Goal: Information Seeking & Learning: Learn about a topic

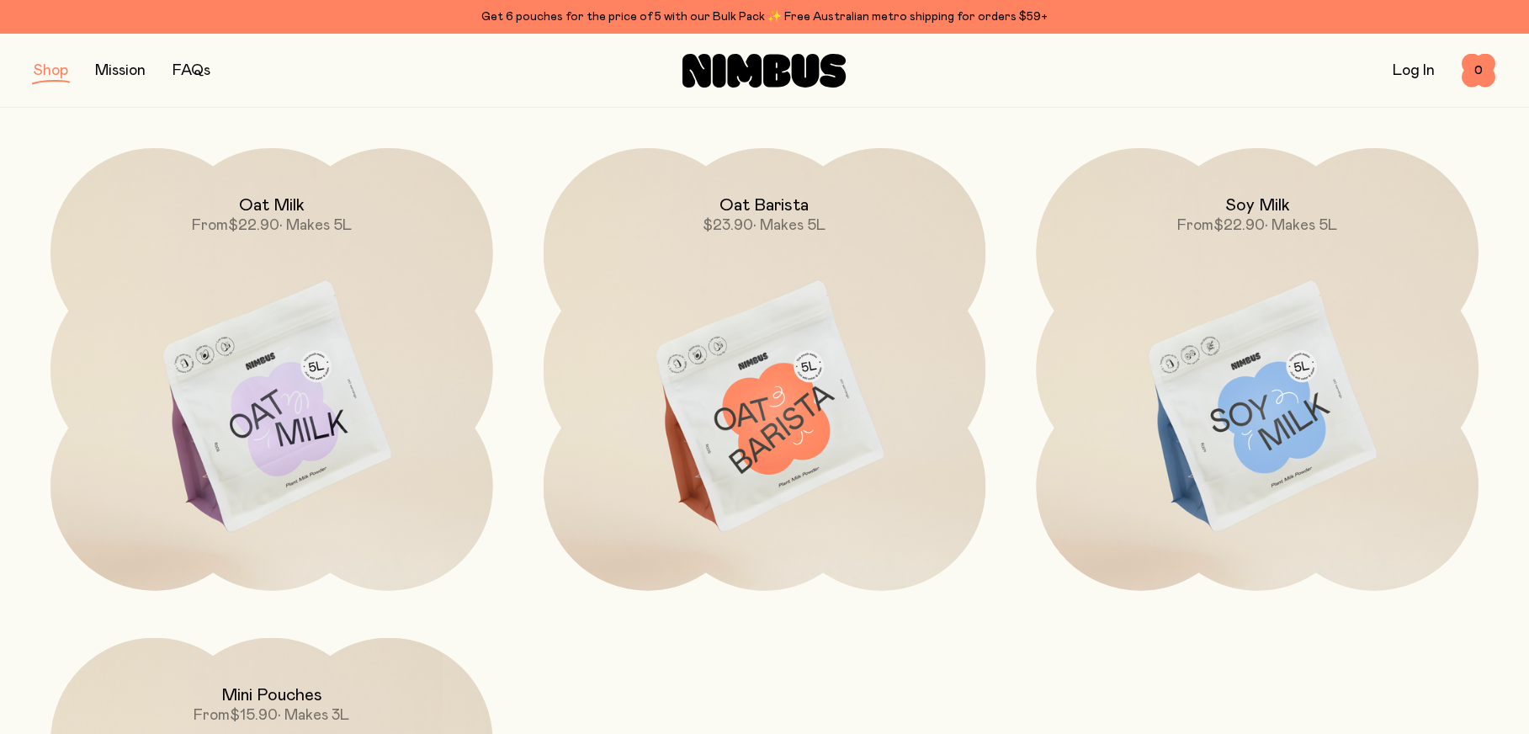
scroll to position [185, 0]
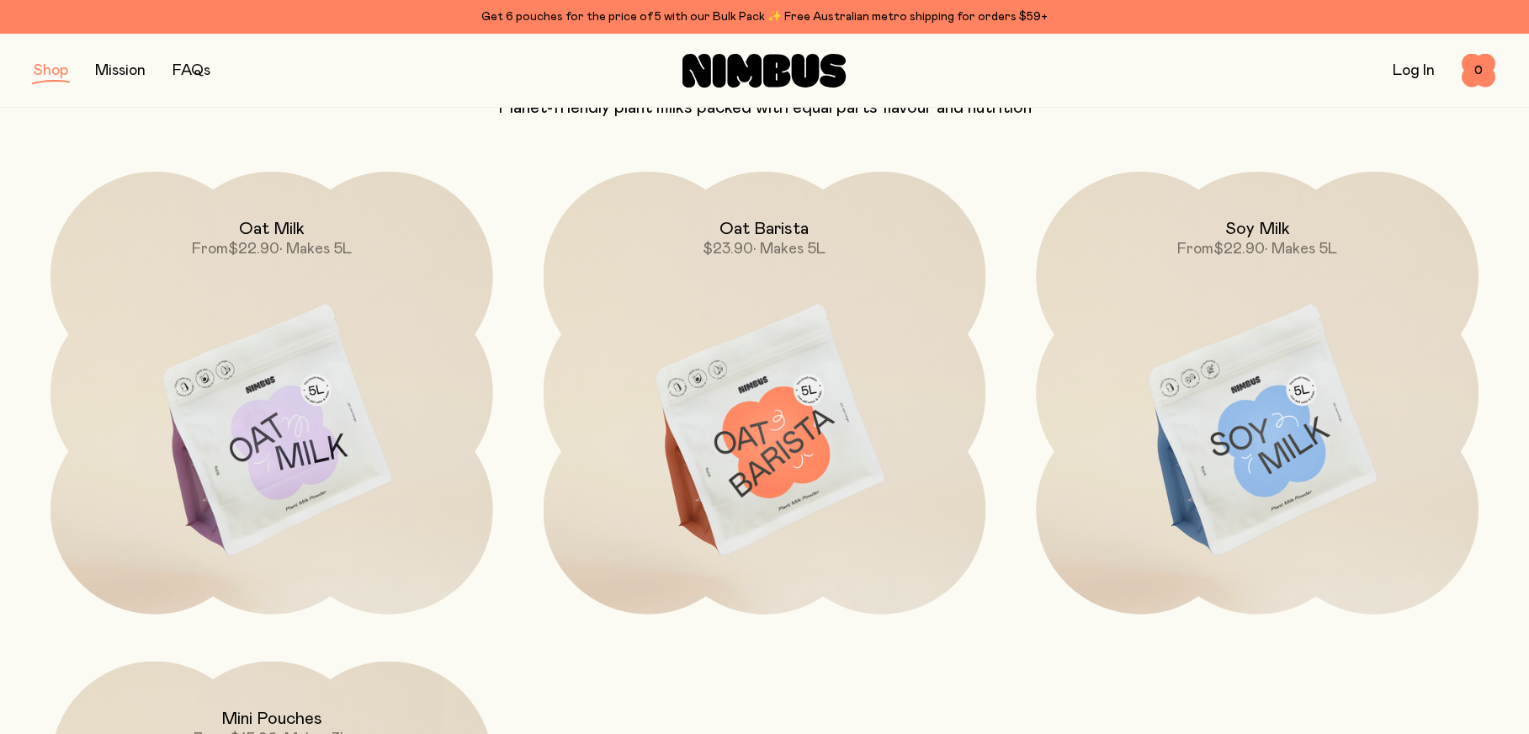
click at [868, 411] on img at bounding box center [765, 432] width 443 height 520
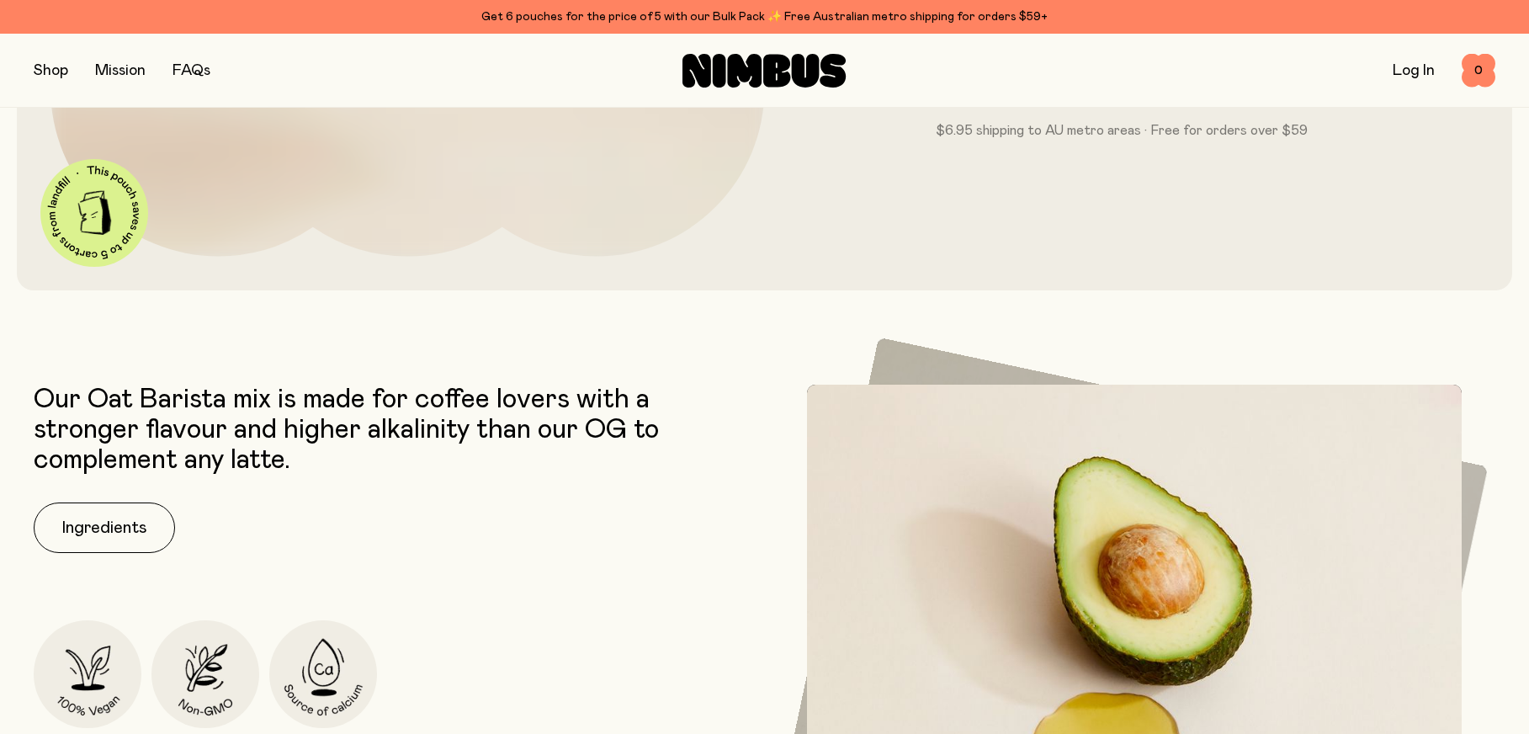
scroll to position [673, 0]
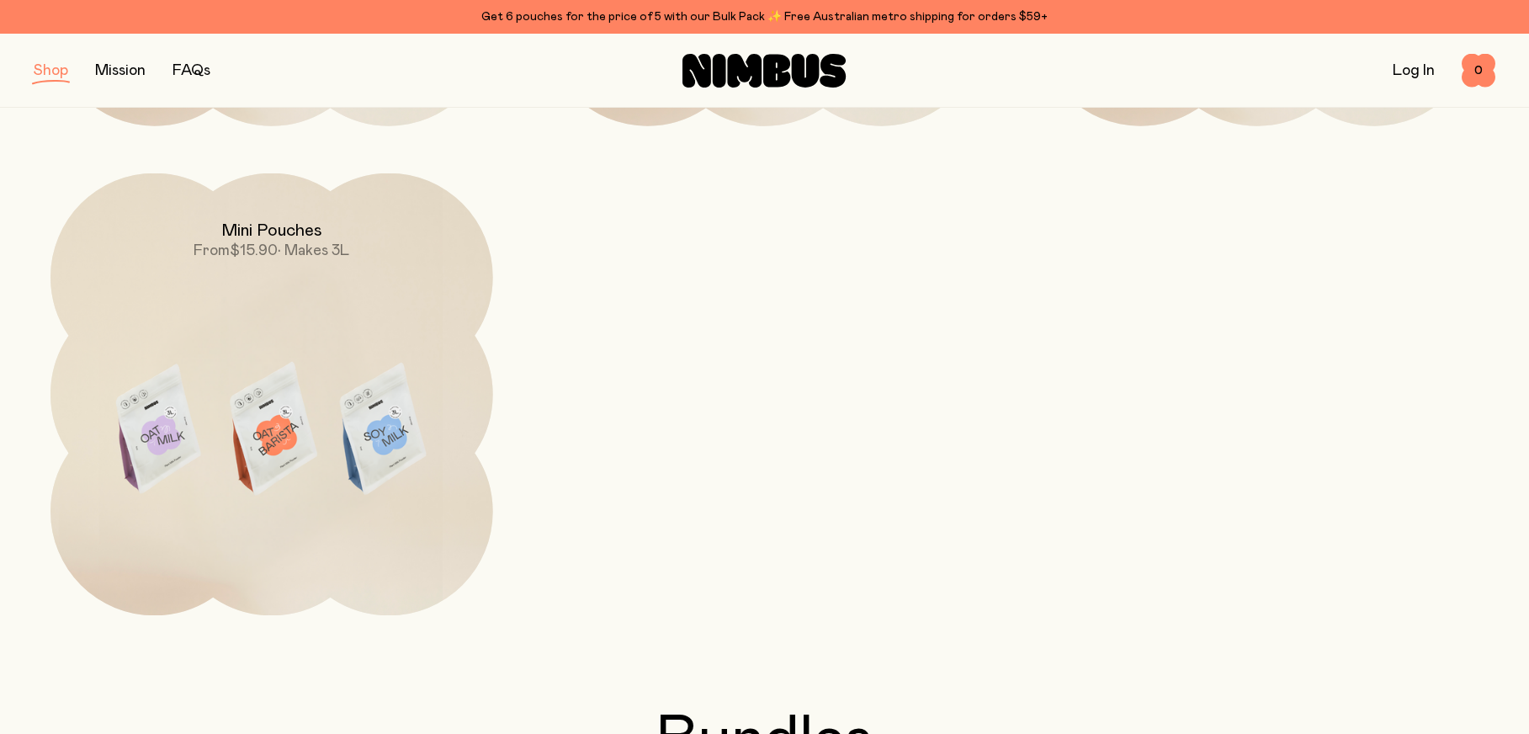
scroll to position [185, 0]
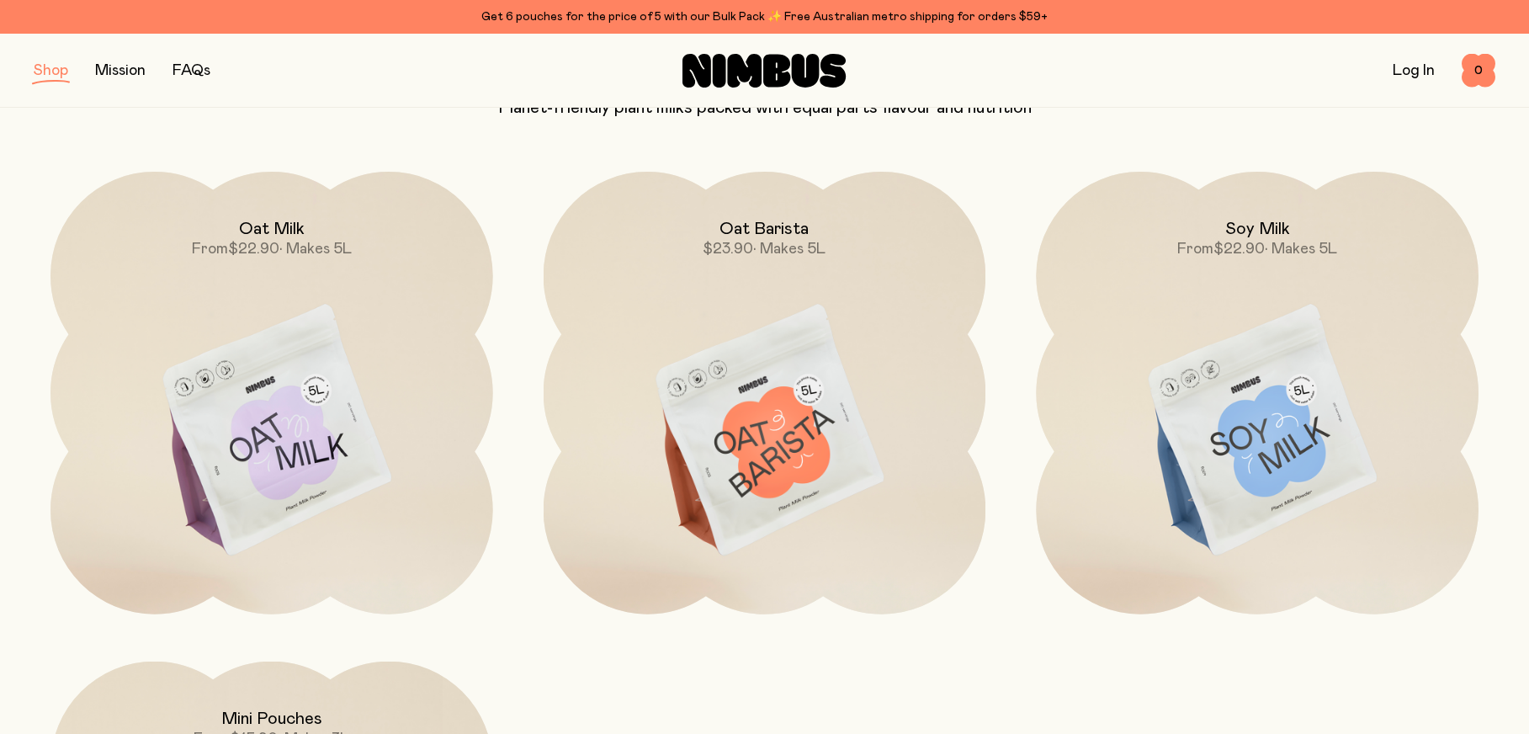
click at [244, 342] on img at bounding box center [271, 432] width 443 height 520
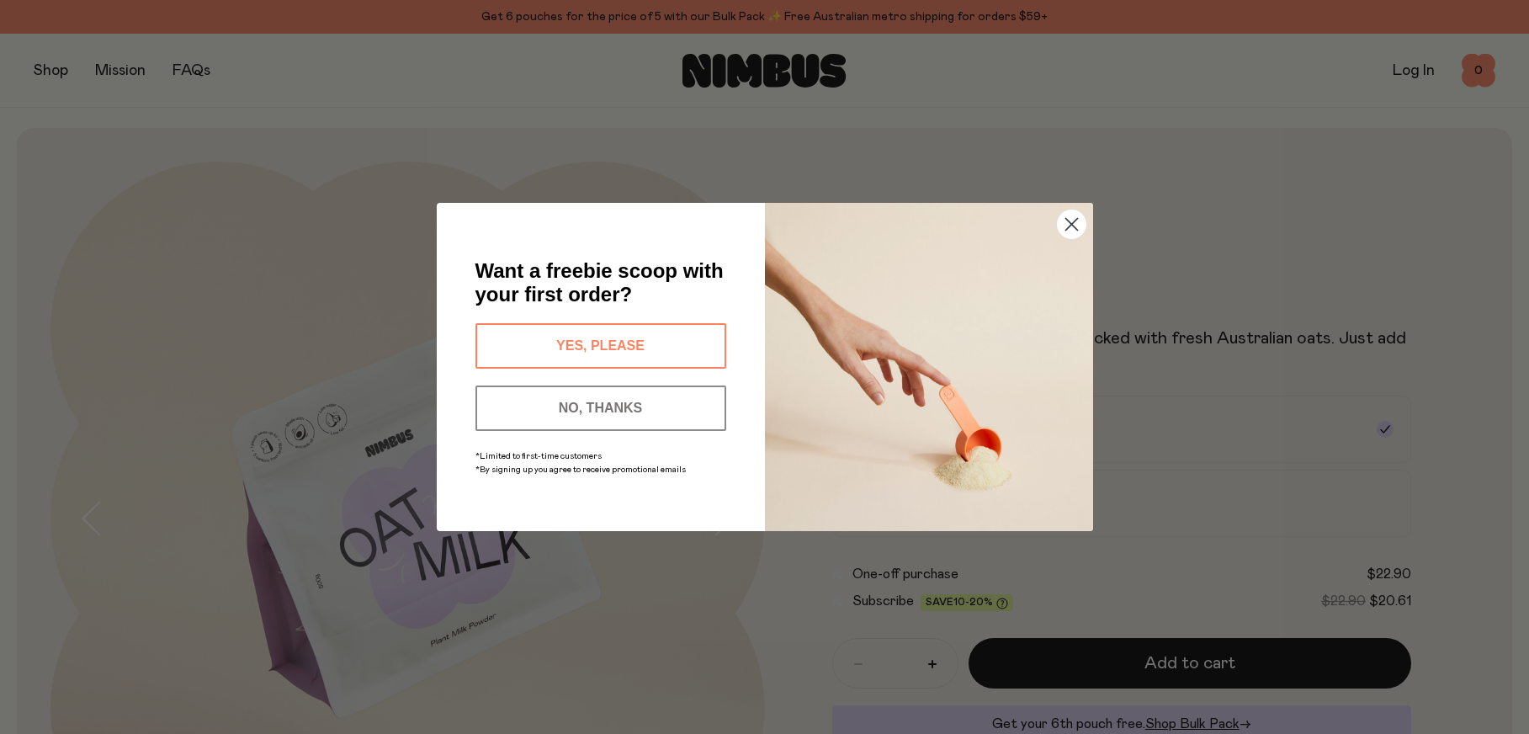
click at [1075, 214] on circle "Close dialog" at bounding box center [1071, 224] width 28 height 28
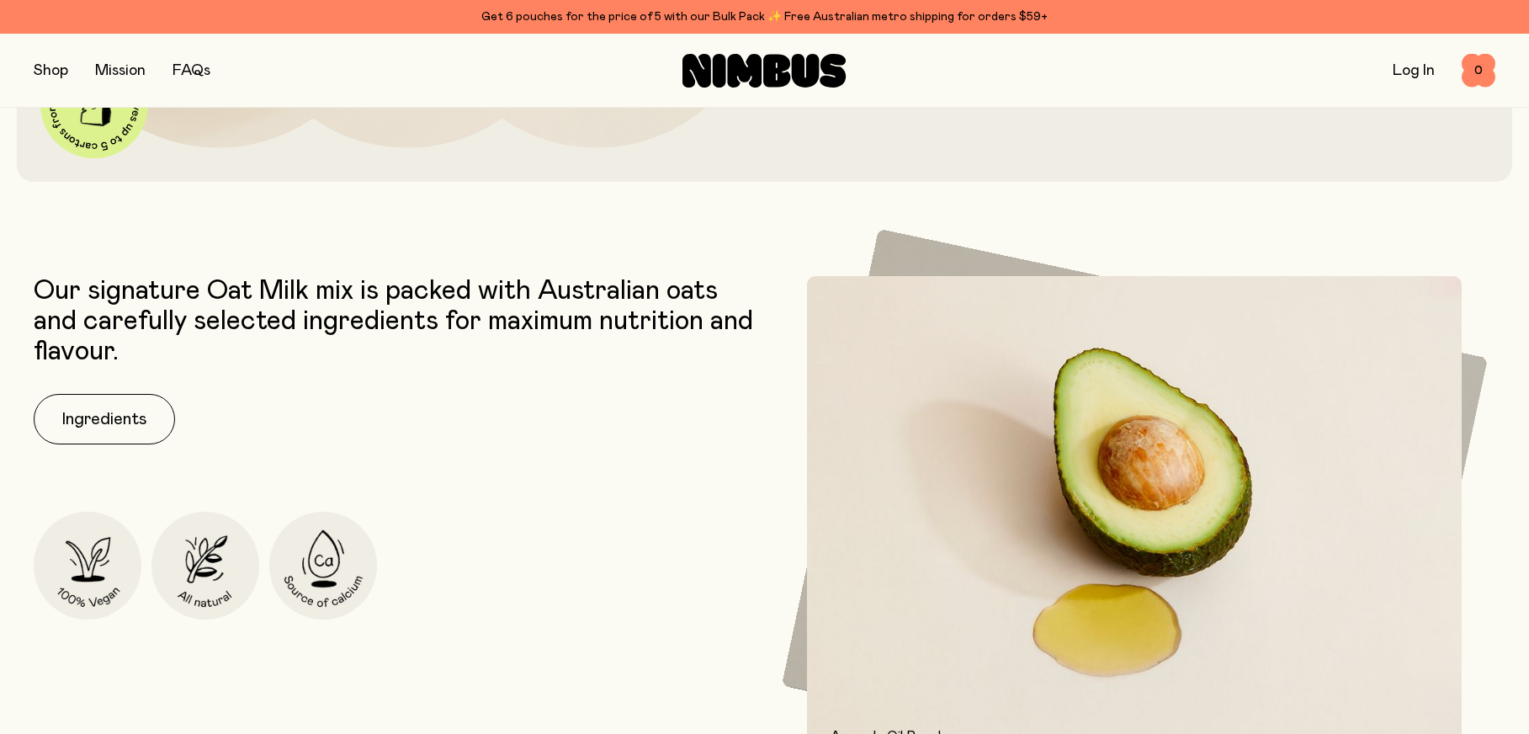
scroll to position [757, 0]
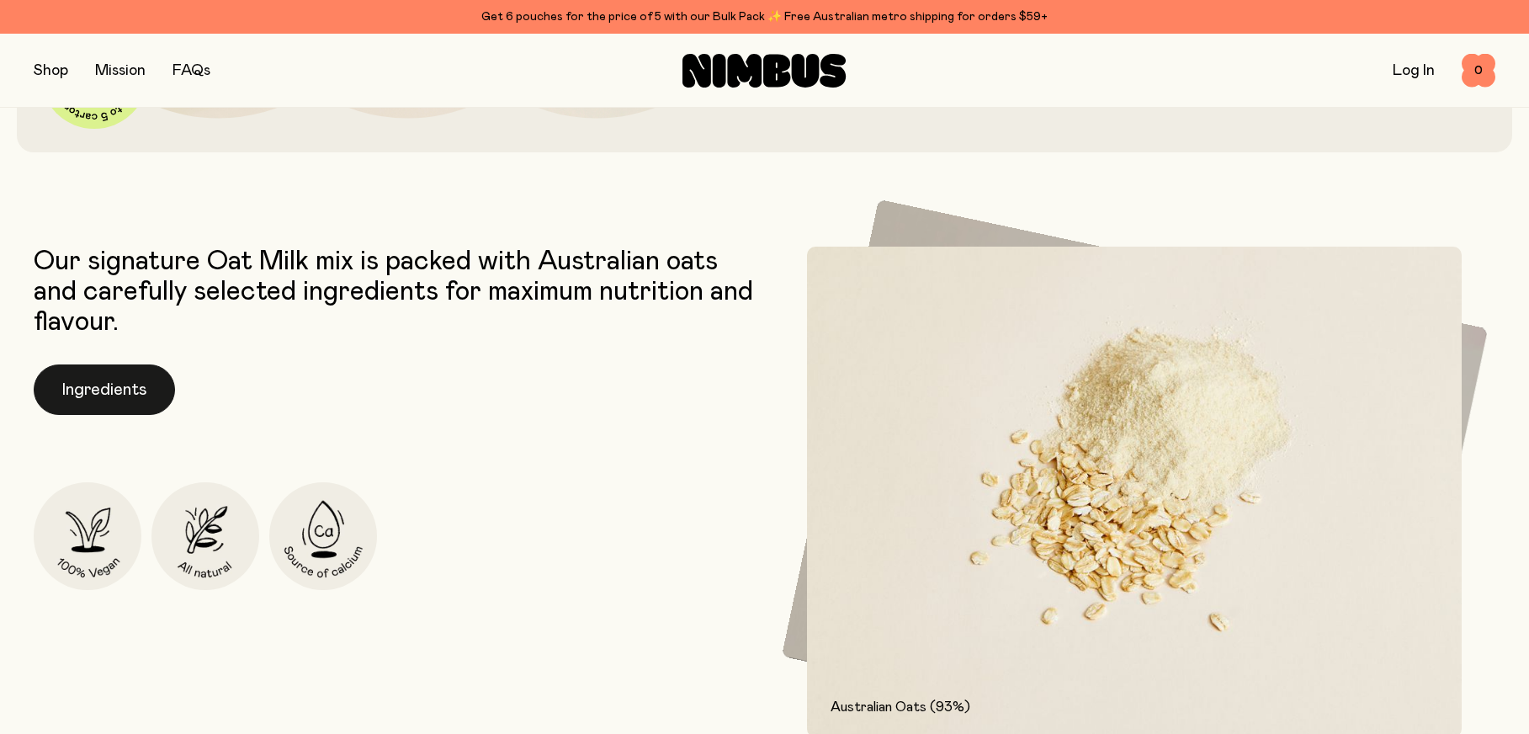
click at [114, 401] on button "Ingredients" at bounding box center [104, 389] width 141 height 50
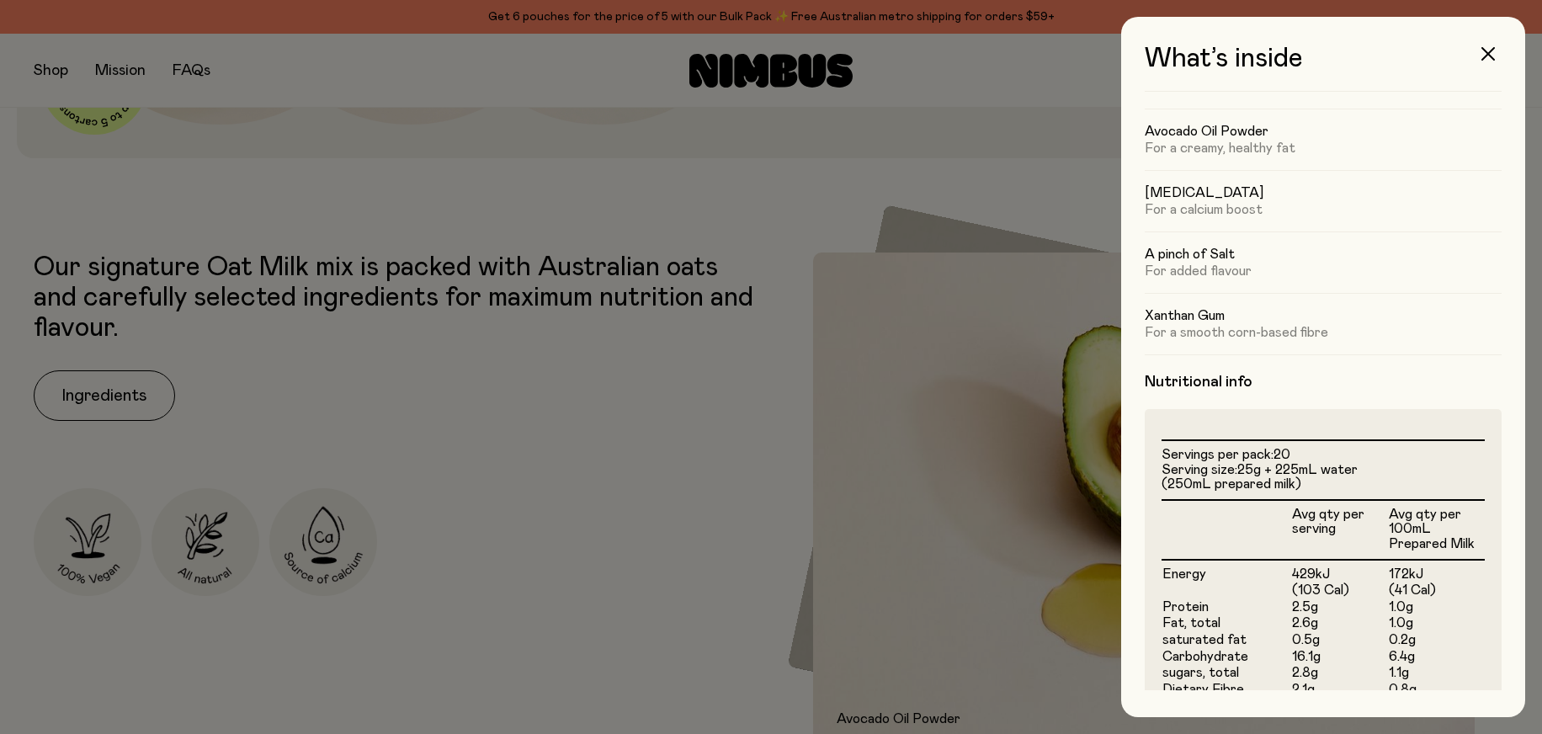
scroll to position [168, 0]
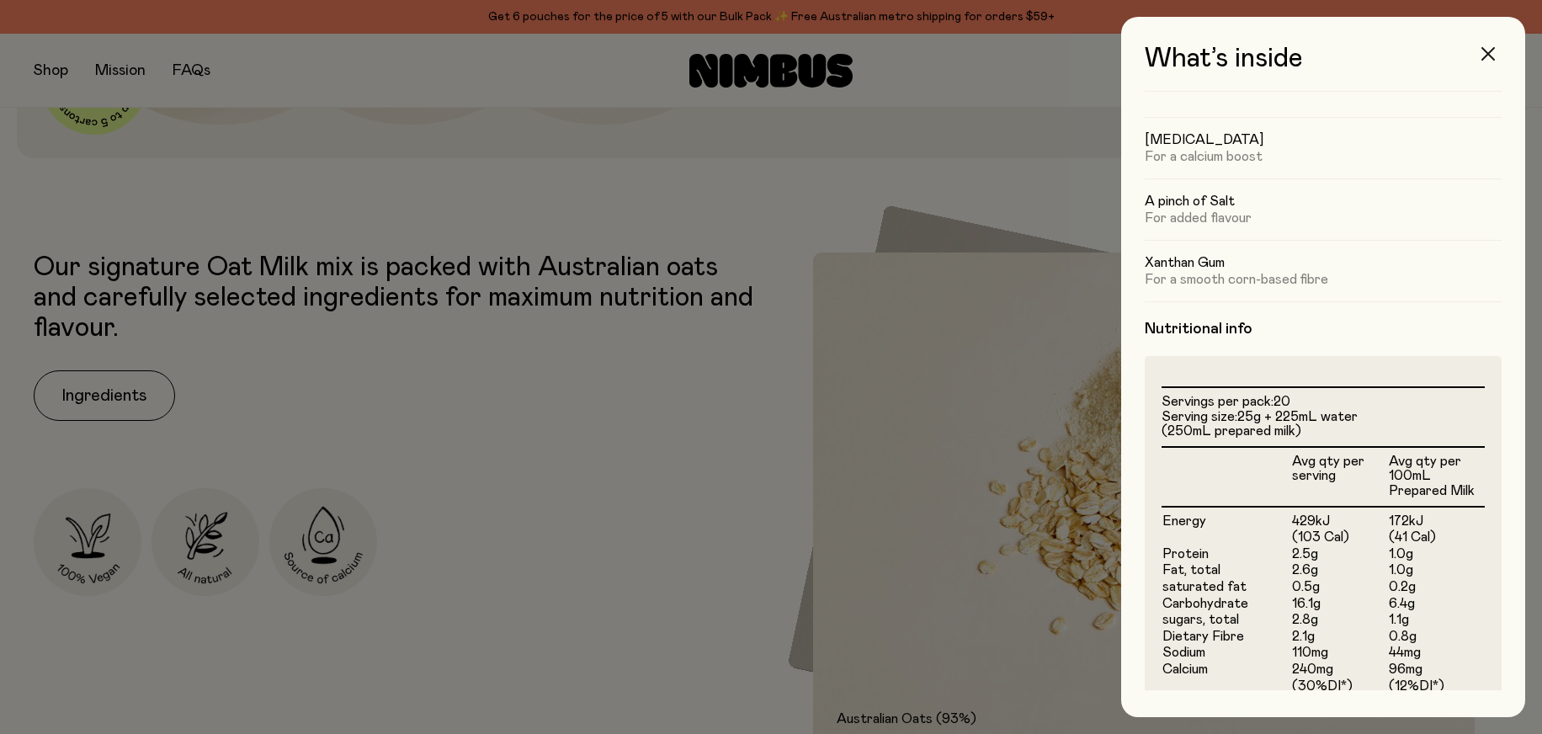
click at [1482, 52] on icon "button" at bounding box center [1487, 53] width 13 height 13
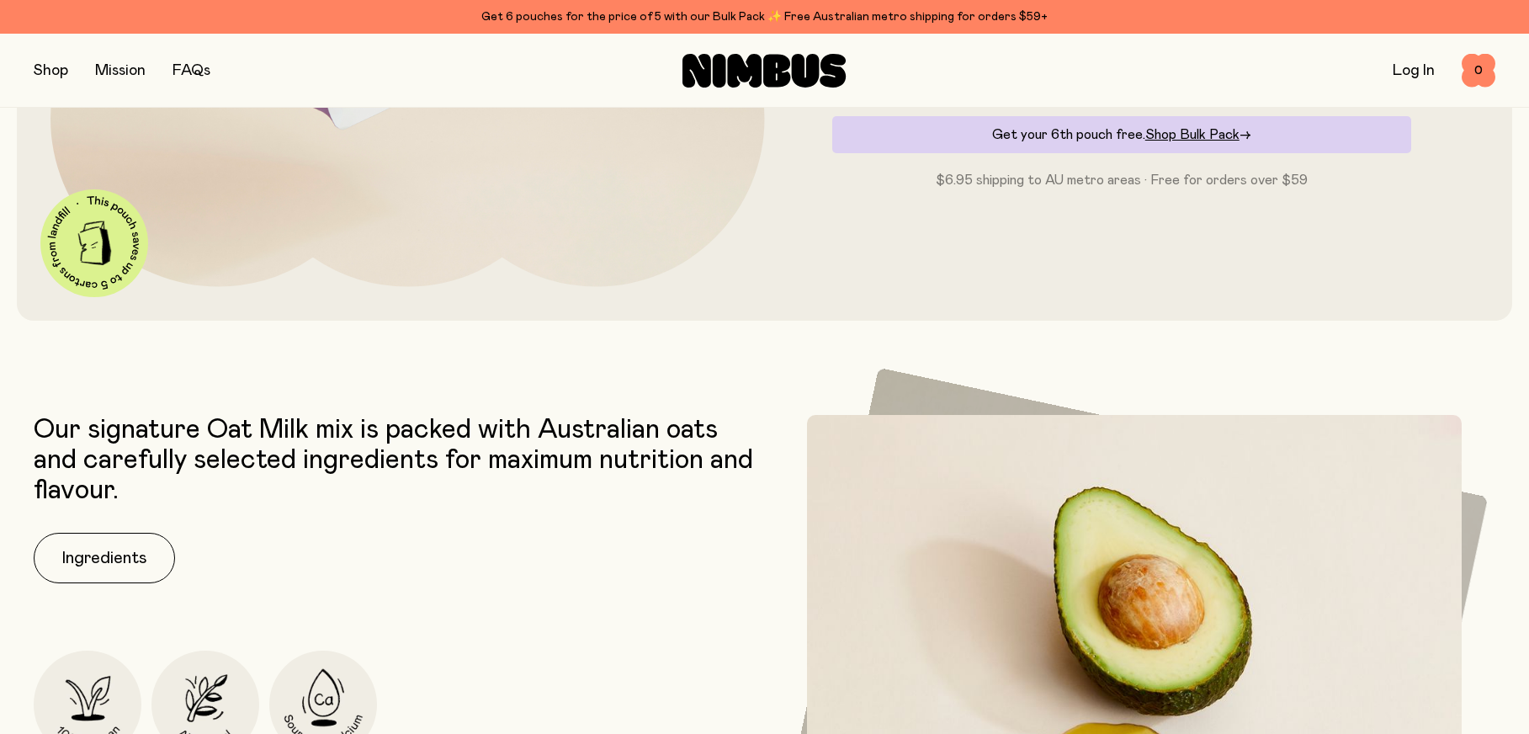
scroll to position [0, 0]
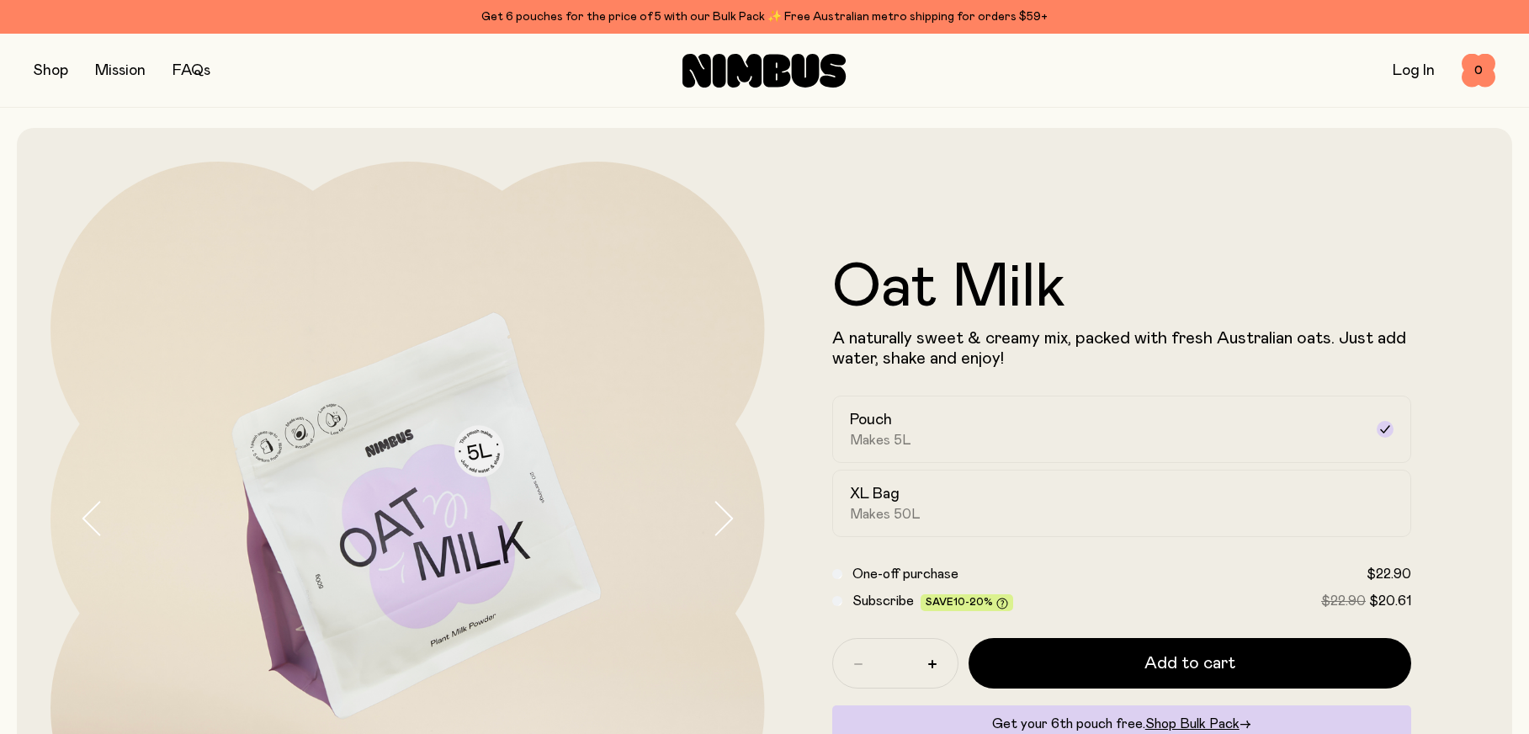
click at [51, 66] on button "button" at bounding box center [51, 71] width 35 height 24
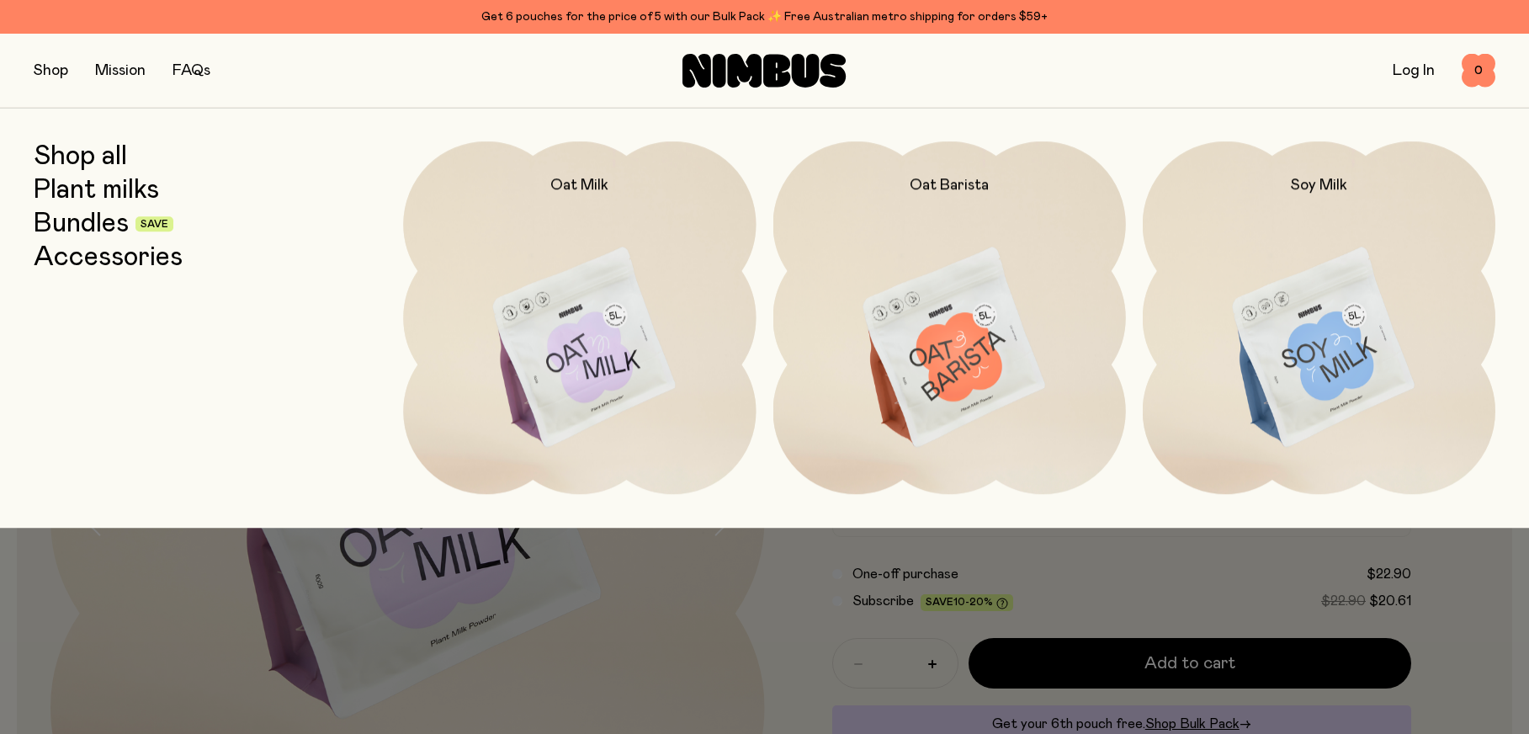
click at [1237, 231] on img at bounding box center [1319, 348] width 353 height 415
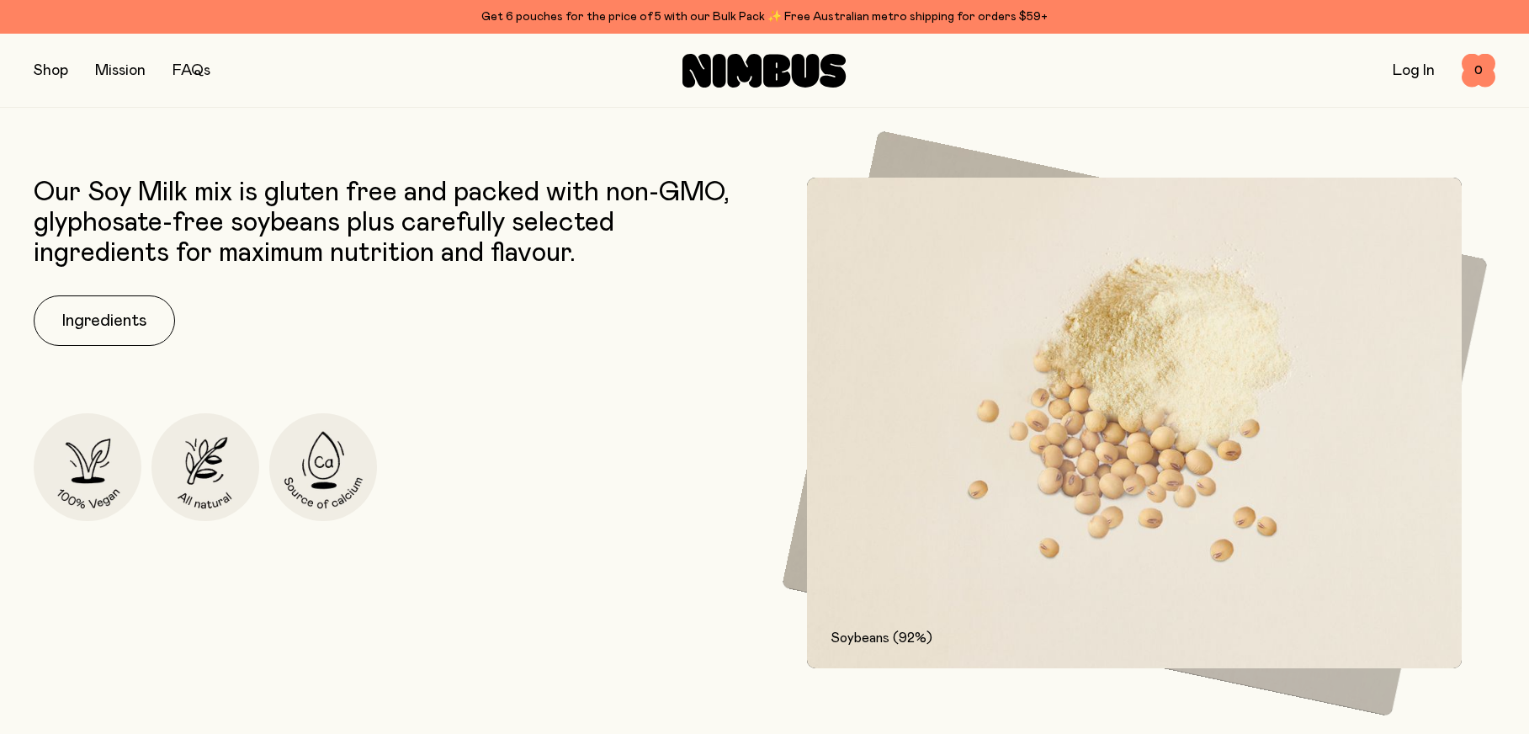
scroll to position [842, 0]
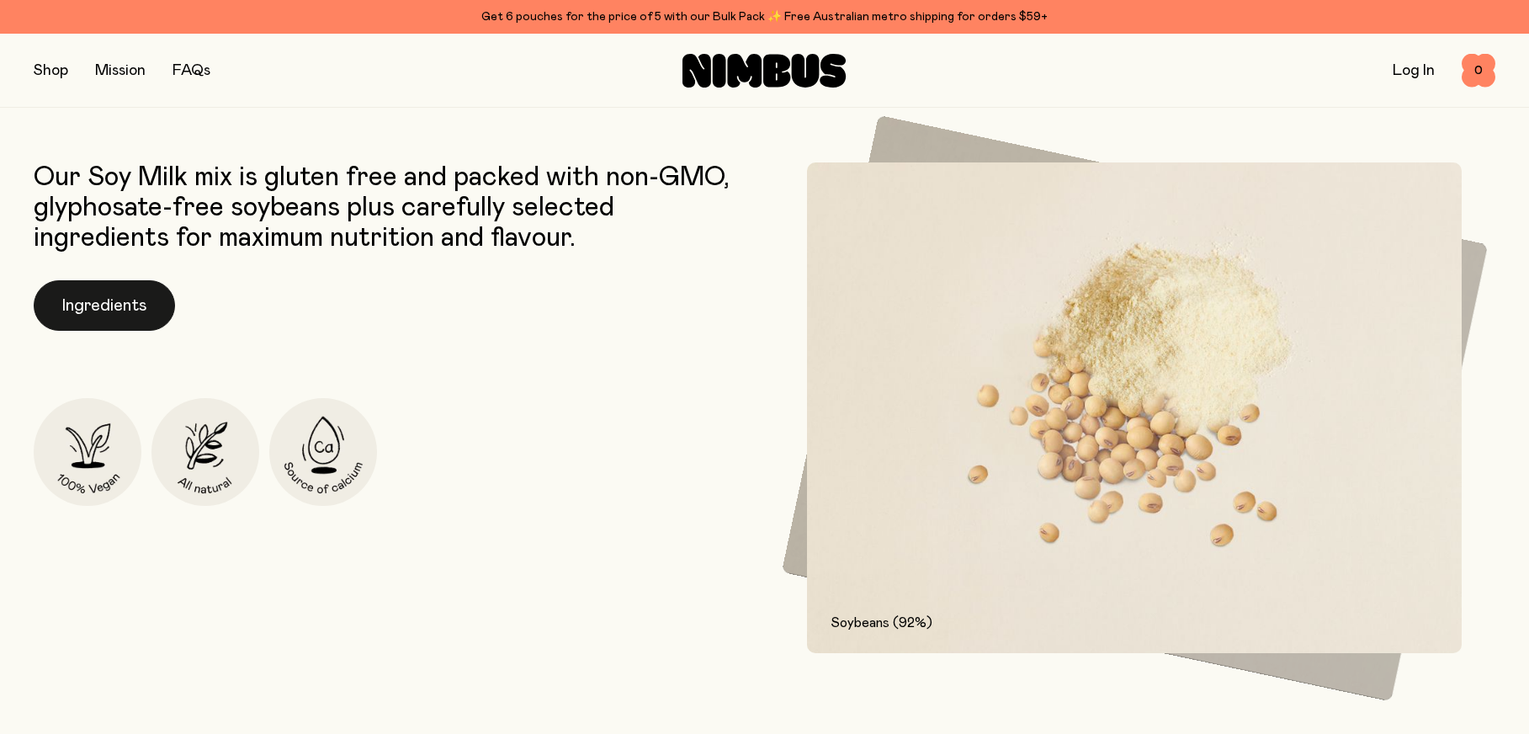
click at [101, 298] on button "Ingredients" at bounding box center [104, 305] width 141 height 50
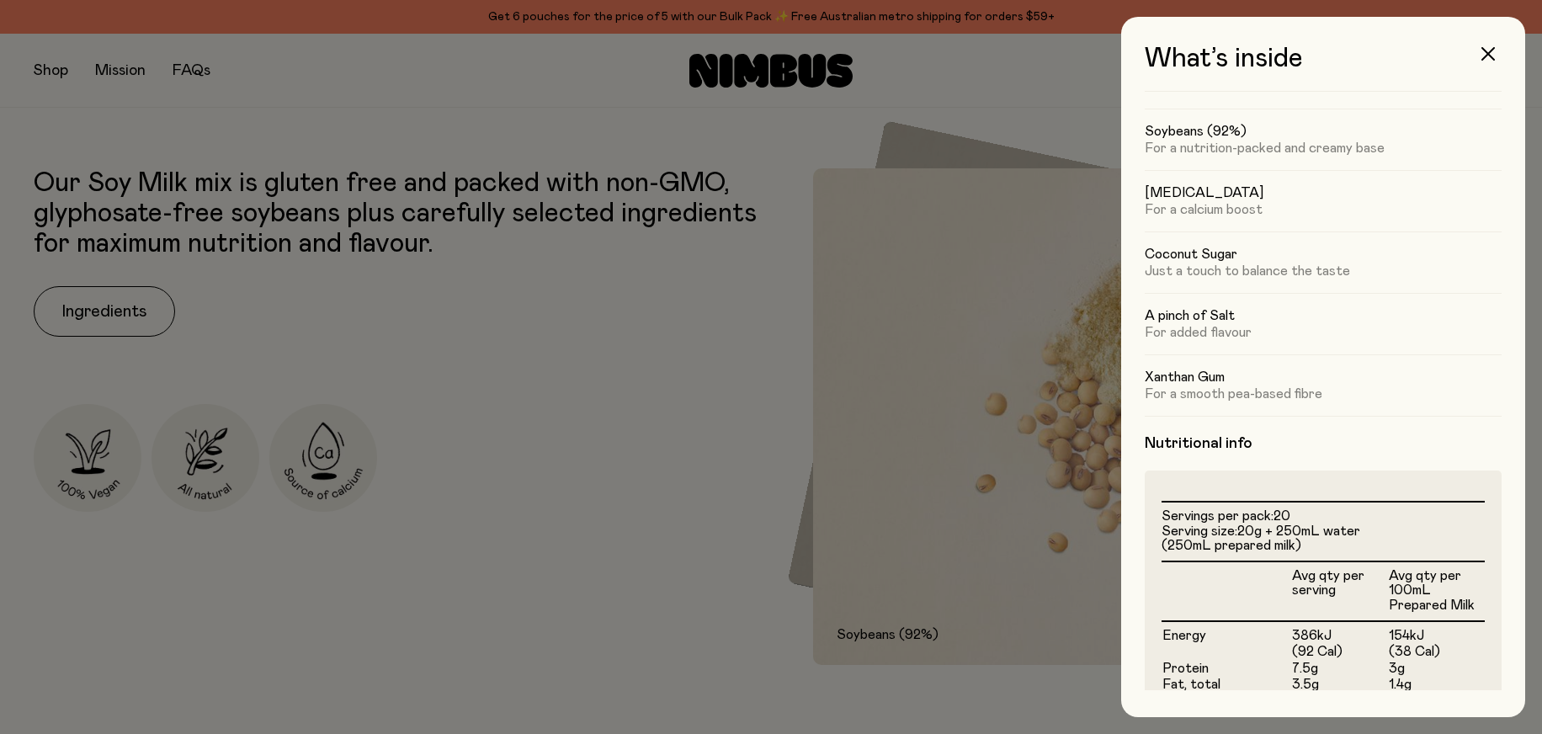
scroll to position [84, 0]
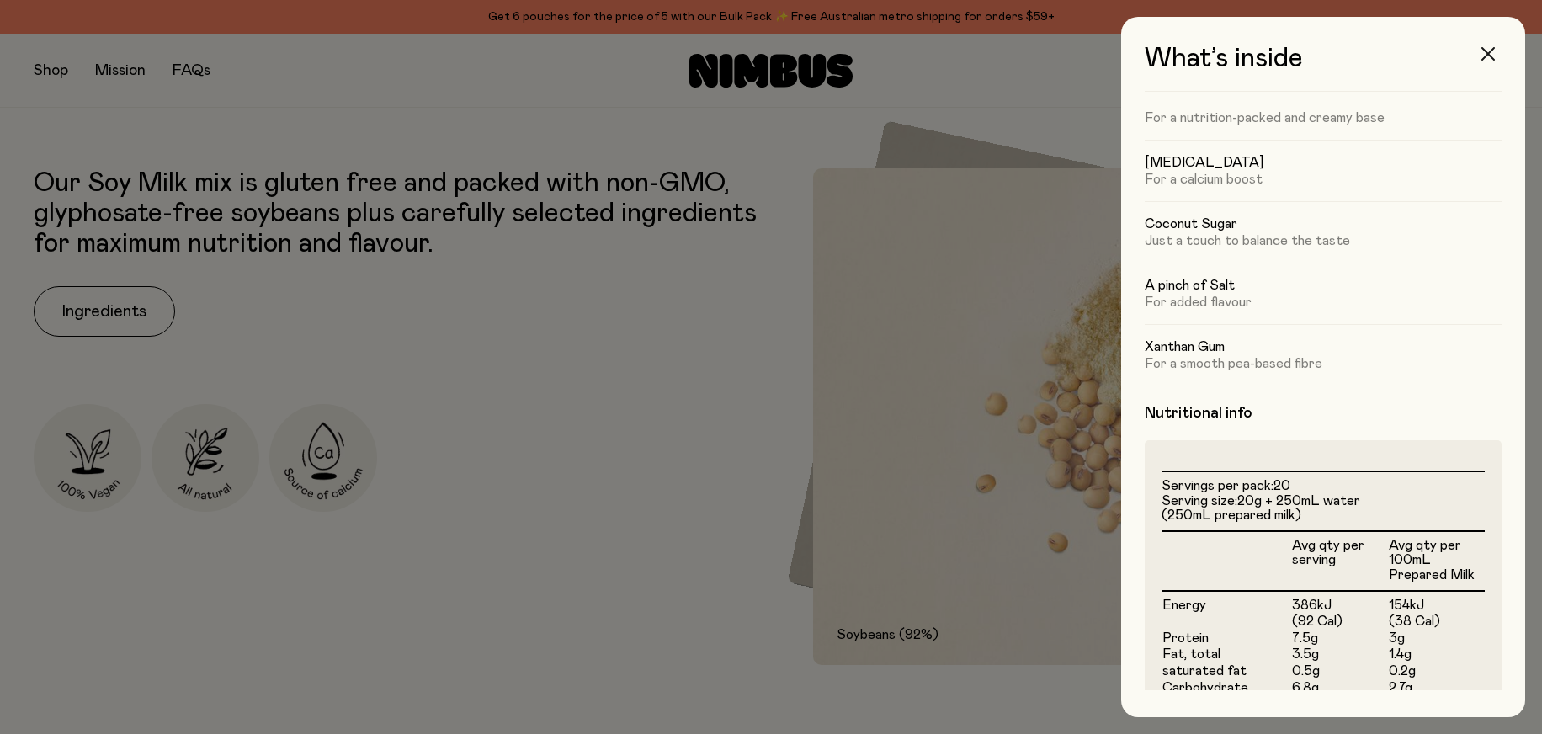
click at [1479, 57] on button "button" at bounding box center [1488, 54] width 40 height 40
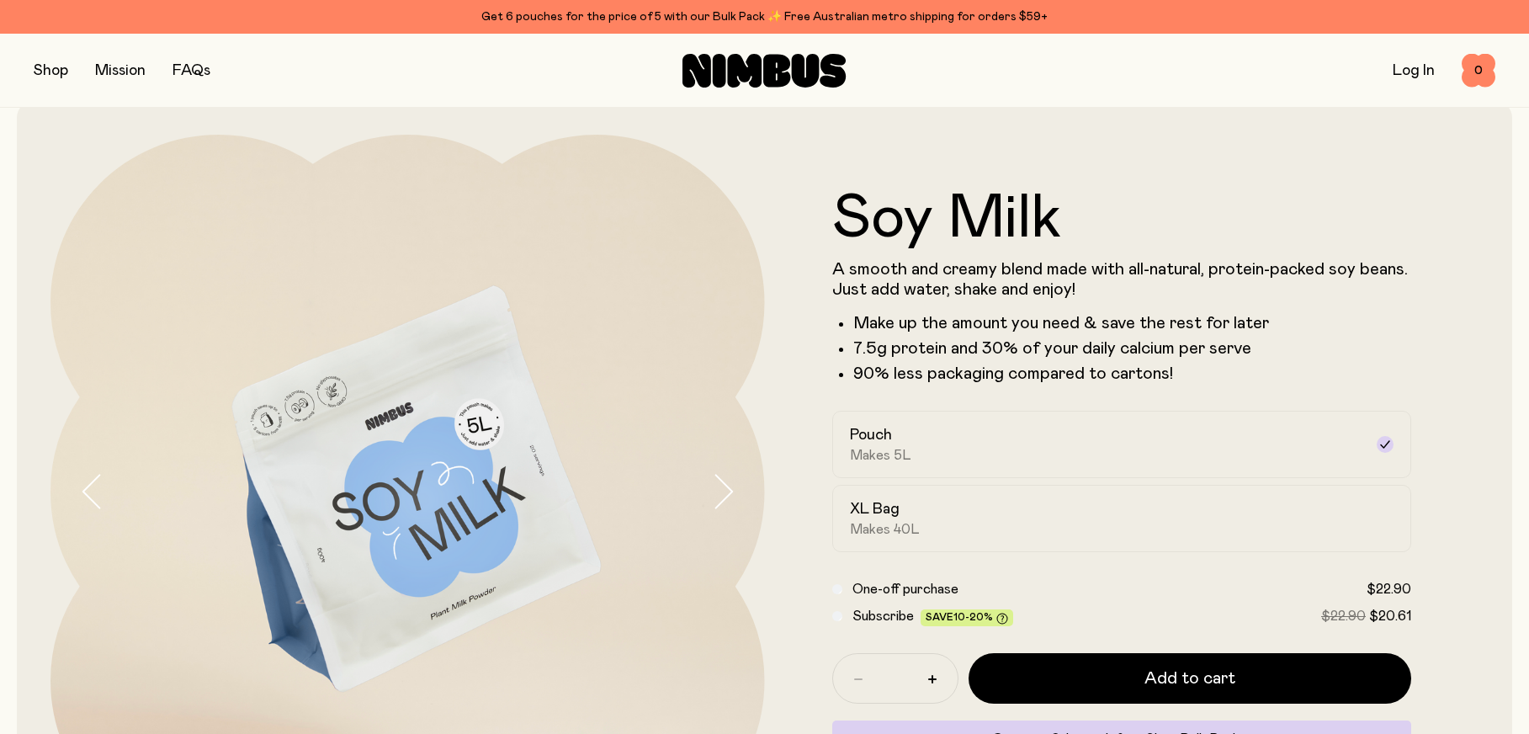
scroll to position [0, 0]
